Goal: Use online tool/utility: Utilize a website feature to perform a specific function

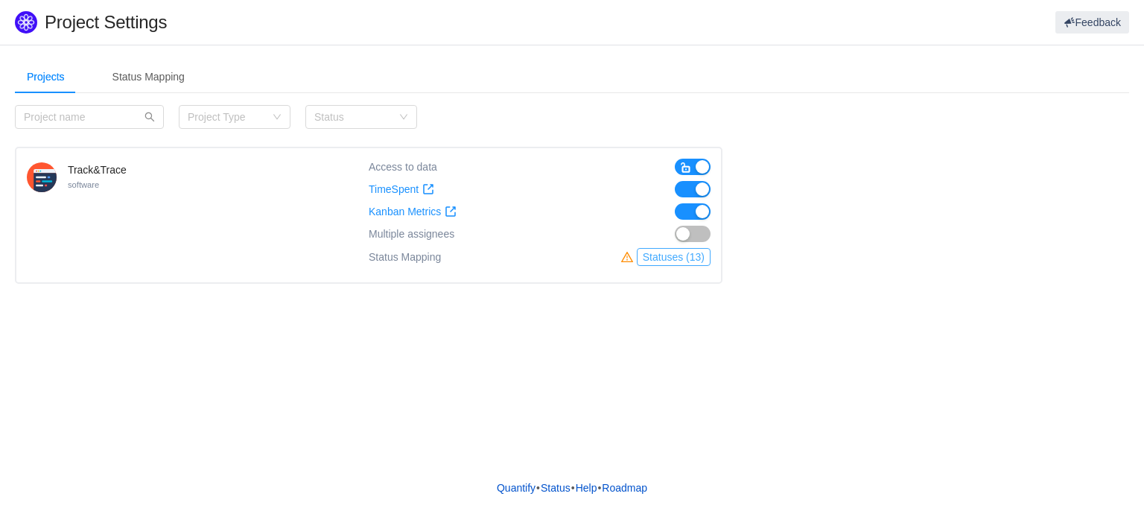
click at [666, 264] on button "Statuses (13)" at bounding box center [674, 257] width 74 height 18
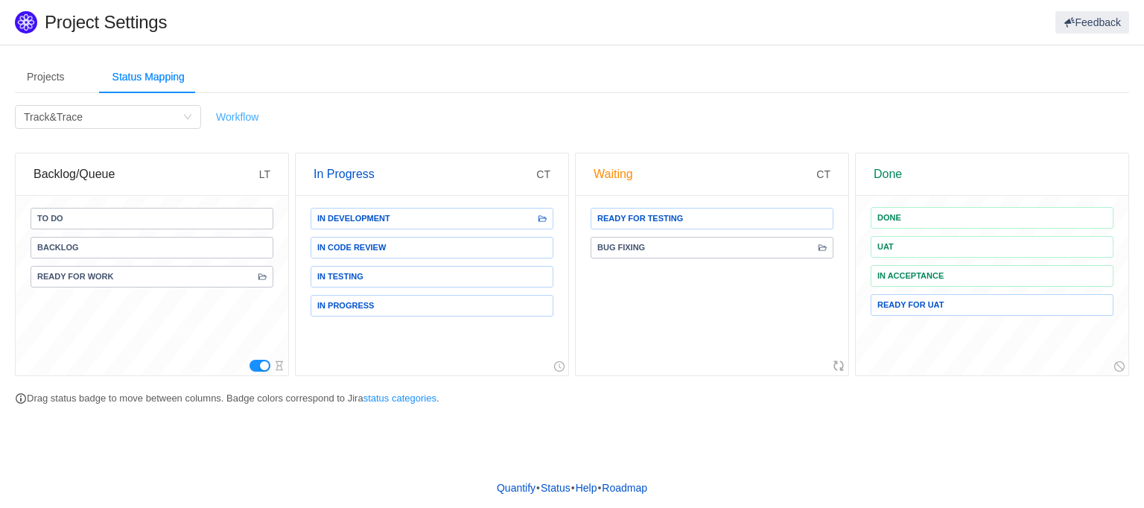
click at [246, 115] on link "Workflow" at bounding box center [237, 117] width 42 height 12
click at [46, 83] on div "Projects" at bounding box center [46, 77] width 62 height 34
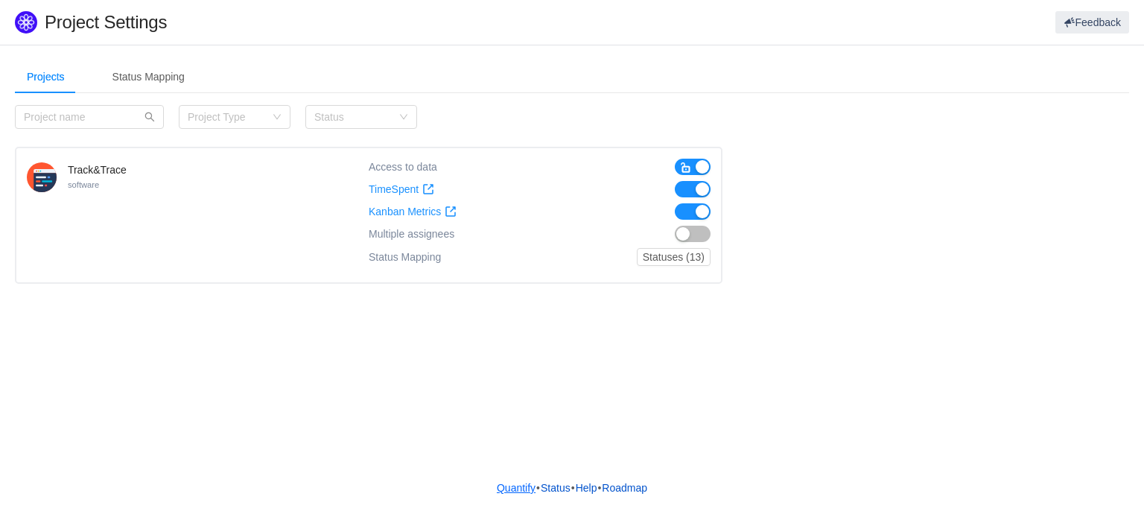
click at [512, 492] on link "Quantify" at bounding box center [516, 487] width 40 height 22
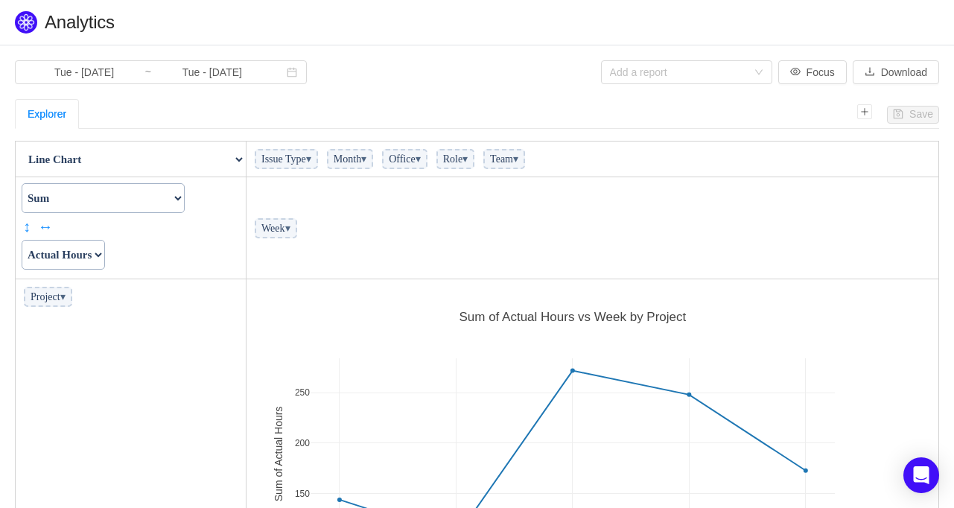
click at [238, 161] on select "Table Table Heatmap Table Col Heatmap Table Row Heatmap Export Table TSV Groupe…" at bounding box center [130, 159] width 229 height 30
select select "Table"
click at [16, 144] on select "Table Table Heatmap Table Col Heatmap Table Row Heatmap Export Table TSV Groupe…" at bounding box center [130, 159] width 229 height 30
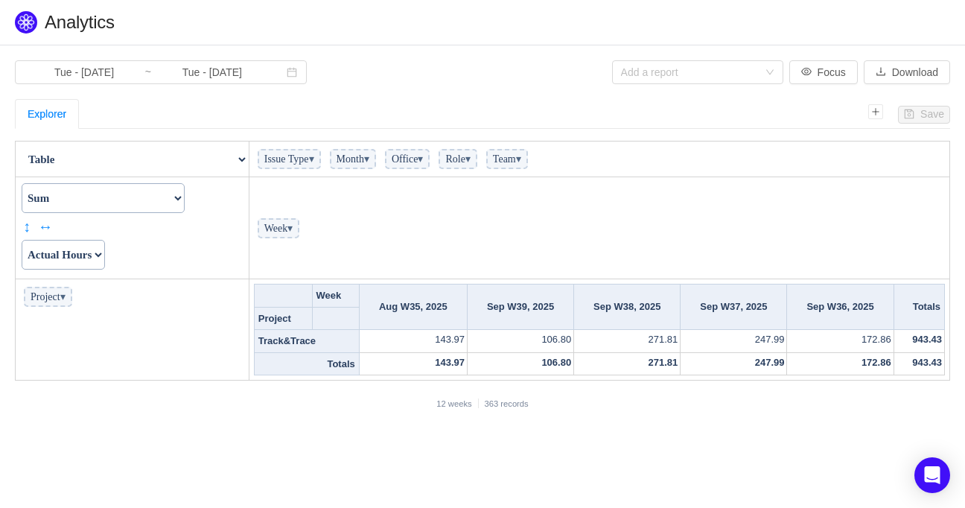
click at [293, 230] on span "▾" at bounding box center [289, 228] width 5 height 11
click at [423, 160] on span "▾" at bounding box center [420, 158] width 5 height 11
click at [528, 165] on span "Team ▾" at bounding box center [507, 159] width 42 height 20
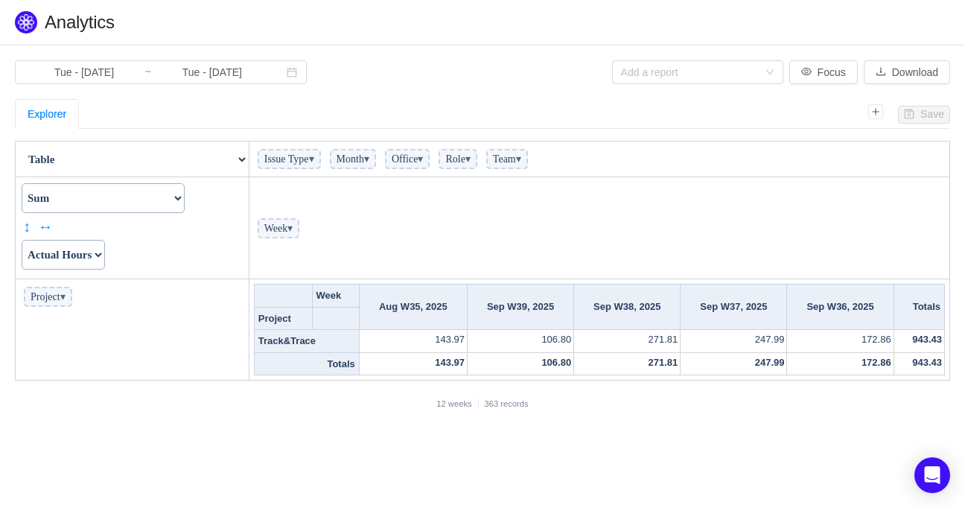
click at [521, 154] on span "▾" at bounding box center [518, 158] width 5 height 11
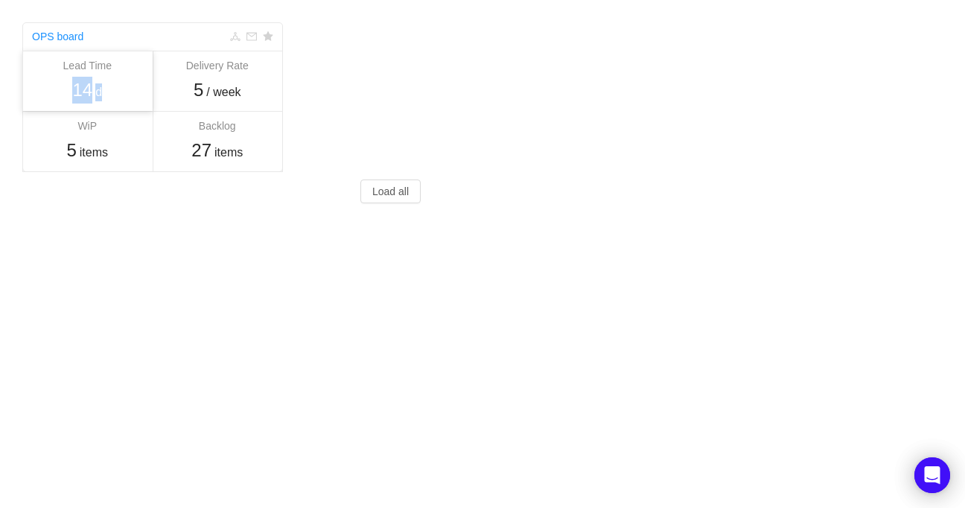
drag, startPoint x: 116, startPoint y: 93, endPoint x: 73, endPoint y: 86, distance: 43.7
click at [73, 86] on div "14 d" at bounding box center [87, 90] width 115 height 27
click at [252, 88] on div "5 / week" at bounding box center [217, 90] width 115 height 27
drag, startPoint x: 252, startPoint y: 88, endPoint x: 186, endPoint y: 84, distance: 66.4
click at [186, 84] on div "5 / week" at bounding box center [217, 90] width 115 height 27
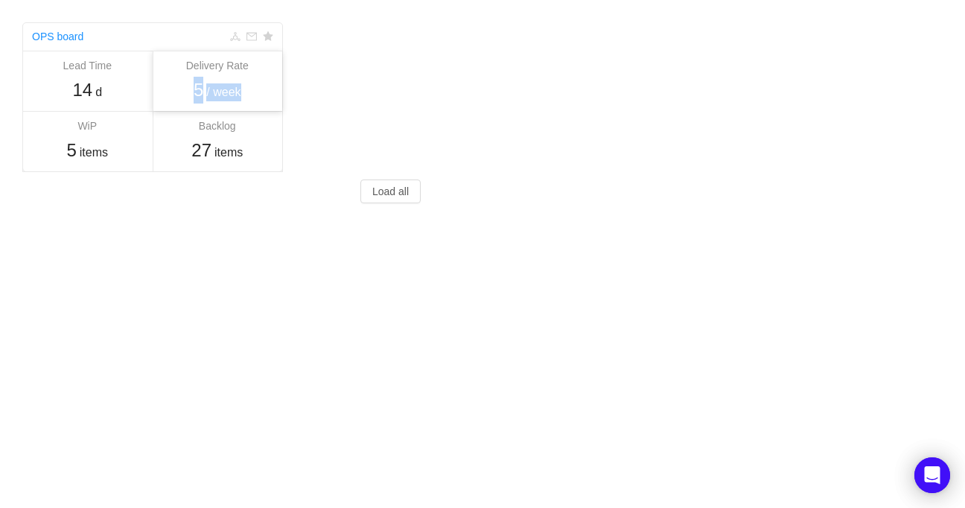
click at [181, 84] on div "5 / week" at bounding box center [217, 90] width 115 height 27
click at [389, 192] on button "Load all" at bounding box center [390, 191] width 60 height 24
click at [236, 34] on icon "icon: deployment-unit" at bounding box center [235, 36] width 10 height 9
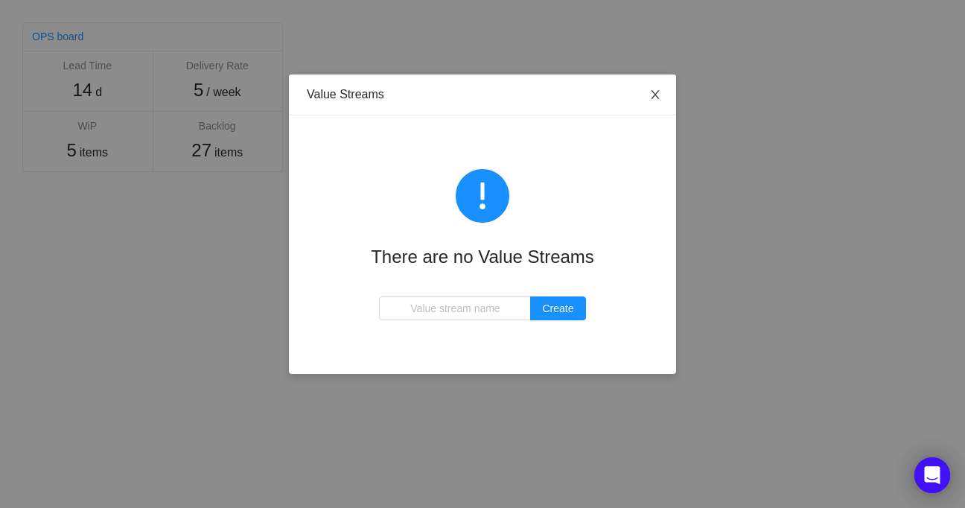
click at [654, 92] on icon "icon: close" at bounding box center [655, 95] width 12 height 12
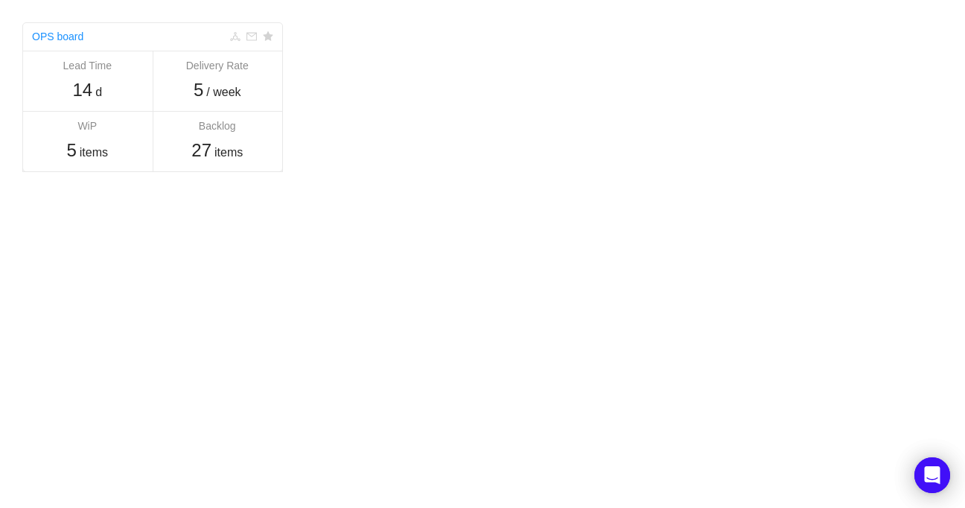
click at [236, 36] on icon "icon: deployment-unit" at bounding box center [235, 36] width 10 height 10
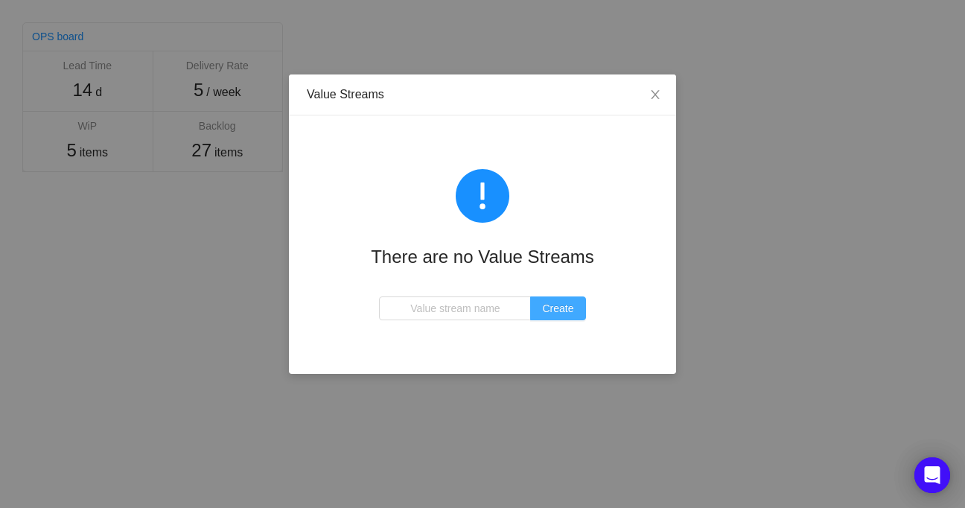
click at [552, 305] on button "Create" at bounding box center [557, 308] width 55 height 24
click at [438, 313] on input "text" at bounding box center [455, 308] width 152 height 24
type input "T&T UA"
click at [549, 315] on button "Create" at bounding box center [557, 308] width 55 height 24
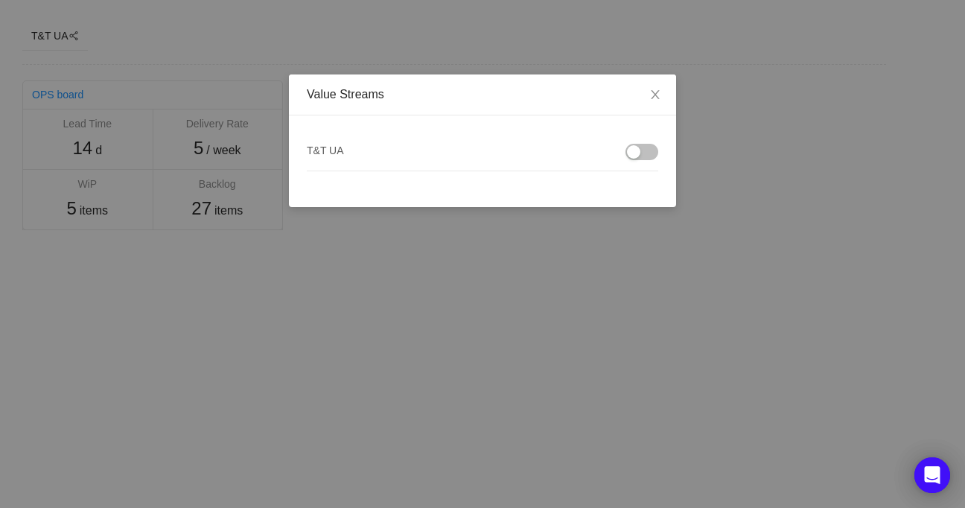
click at [647, 152] on button "button" at bounding box center [641, 152] width 33 height 16
click at [654, 96] on icon "icon: close" at bounding box center [655, 94] width 8 height 9
